Goal: Information Seeking & Learning: Find specific page/section

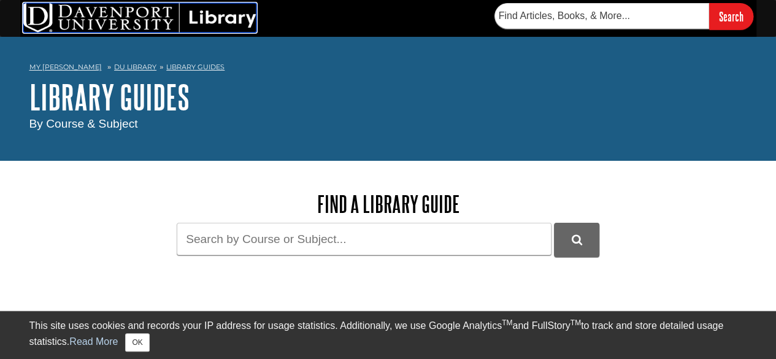
click at [206, 13] on img at bounding box center [139, 17] width 233 height 29
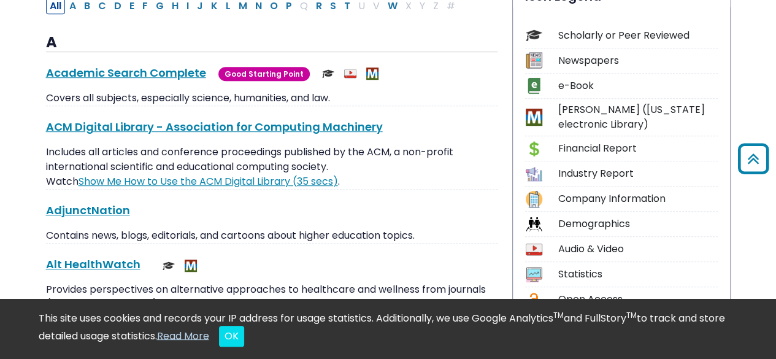
scroll to position [92, 0]
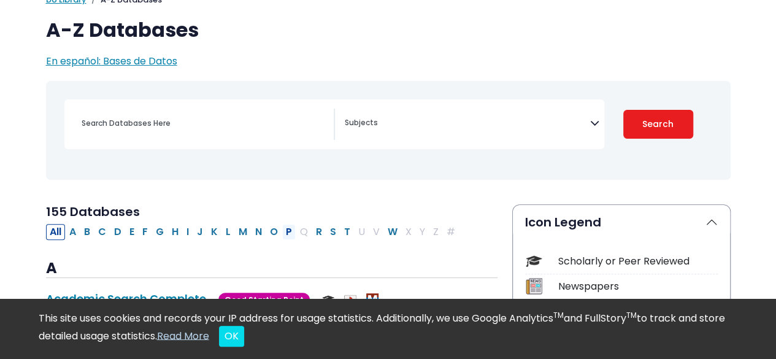
click at [283, 233] on button "P" at bounding box center [288, 232] width 13 height 16
select select "Database Subject Filter"
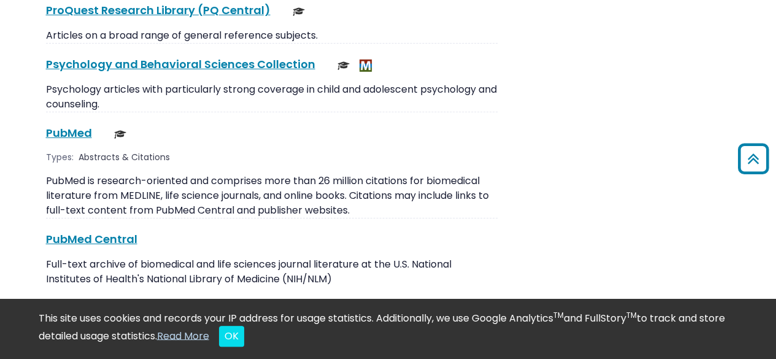
scroll to position [2026, 0]
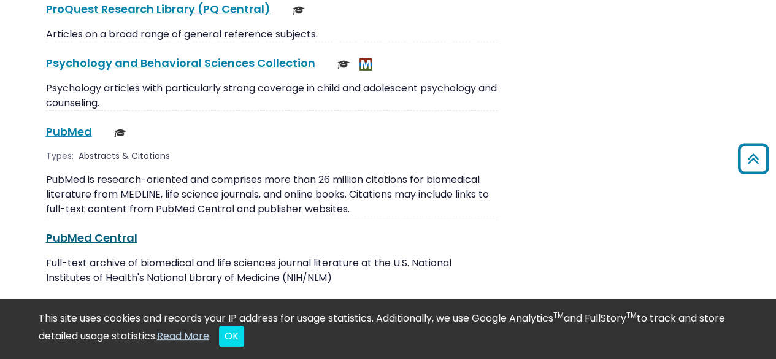
click at [117, 230] on link "PubMed Central This link opens in a new window" at bounding box center [91, 237] width 91 height 15
